Goal: Book appointment/travel/reservation

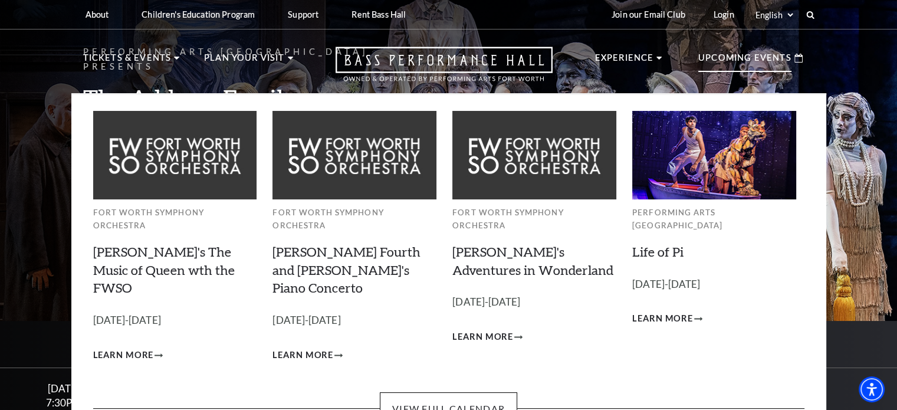
click at [720, 58] on p "Upcoming Events" at bounding box center [744, 61] width 93 height 21
click at [453, 392] on link "View Full Calendar" at bounding box center [448, 408] width 137 height 33
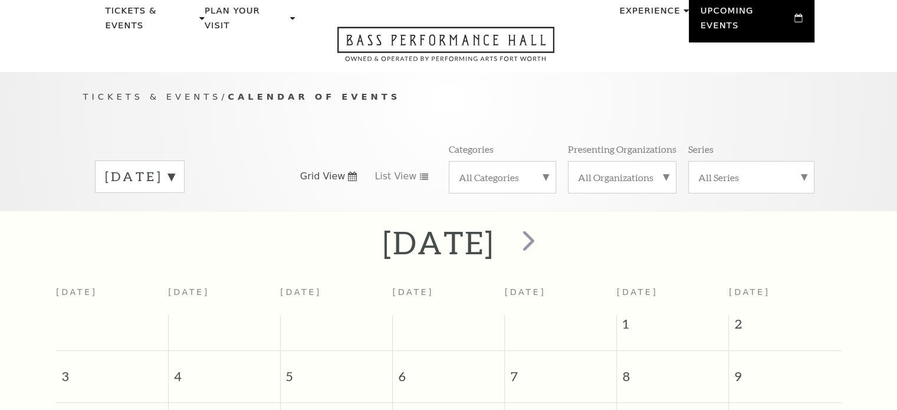
scroll to position [104, 0]
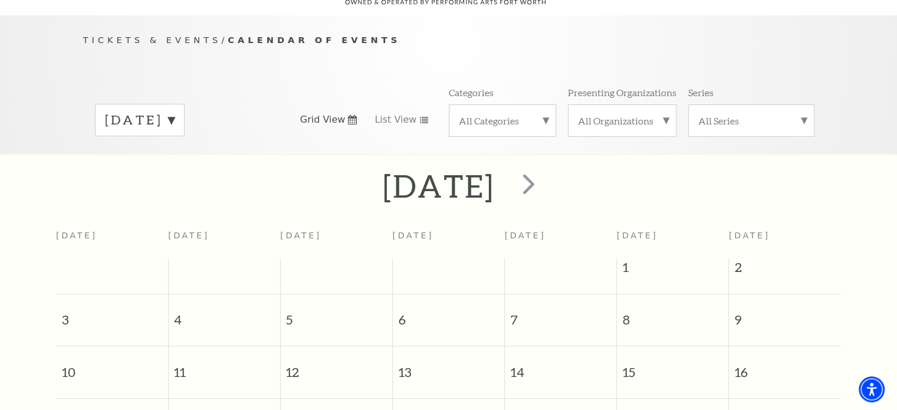
click at [175, 111] on label "[DATE]" at bounding box center [140, 120] width 70 height 18
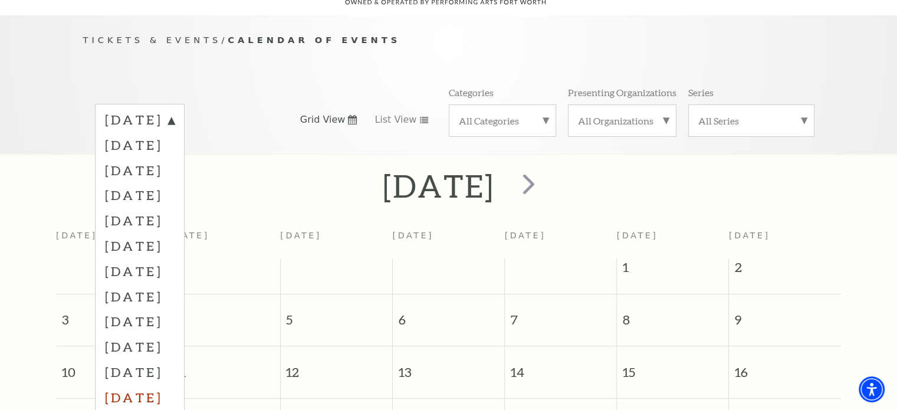
click at [151, 384] on label "[DATE]" at bounding box center [140, 396] width 70 height 25
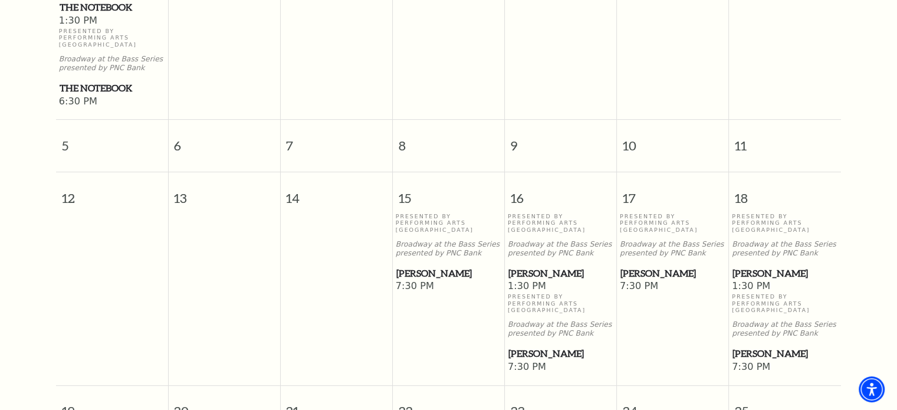
scroll to position [458, 0]
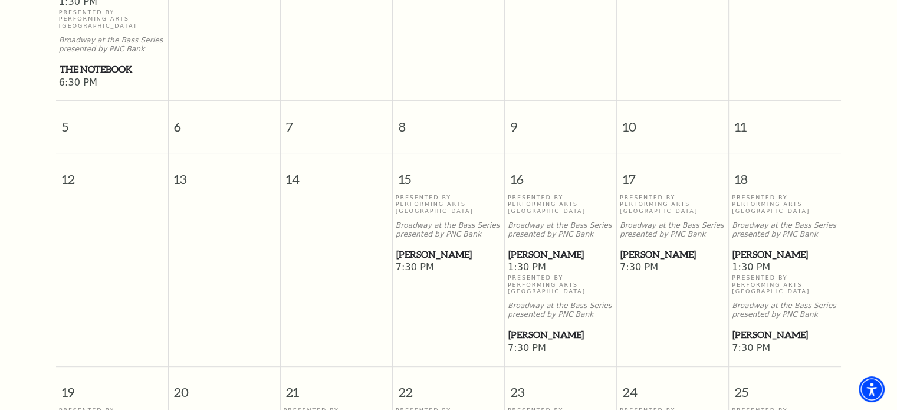
click at [739, 330] on span "[PERSON_NAME]" at bounding box center [784, 334] width 105 height 15
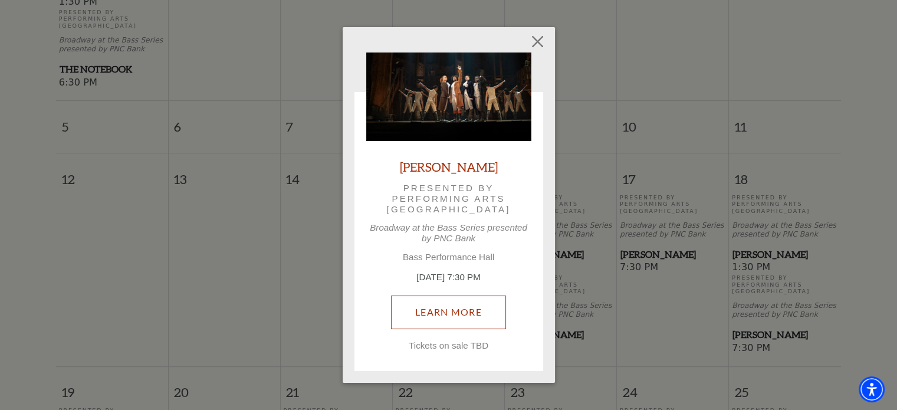
click at [459, 304] on link "Learn More" at bounding box center [448, 311] width 115 height 33
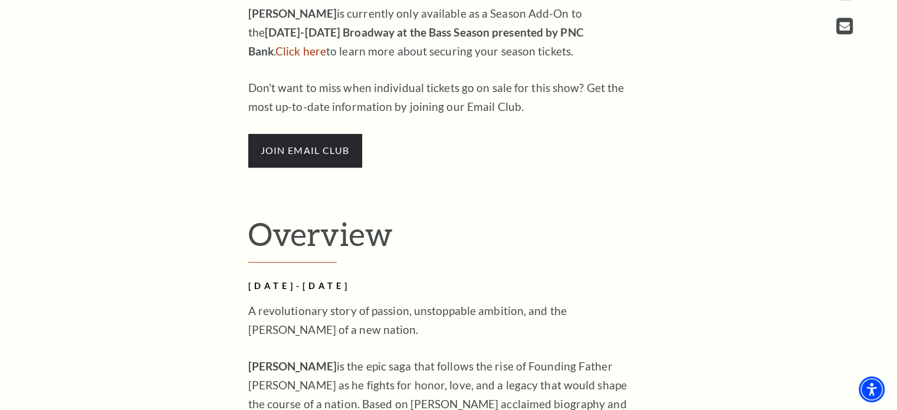
scroll to position [708, 0]
